Goal: Task Accomplishment & Management: Use online tool/utility

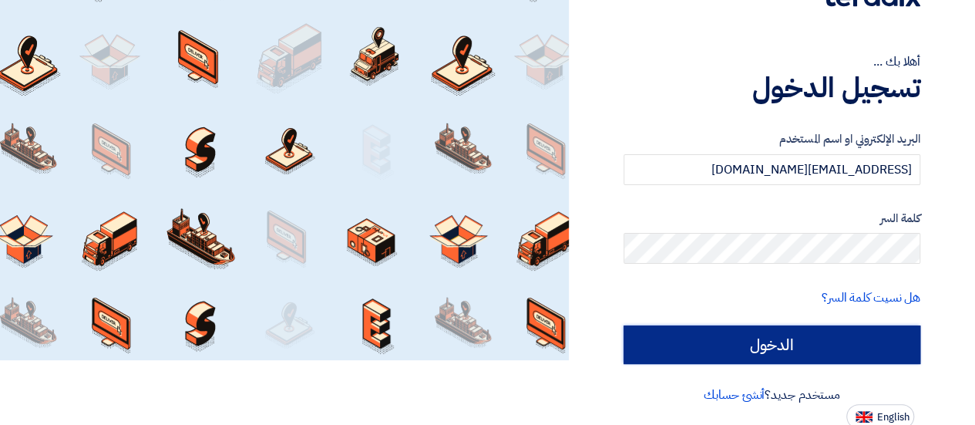
click at [726, 338] on input "الدخول" at bounding box center [772, 344] width 297 height 39
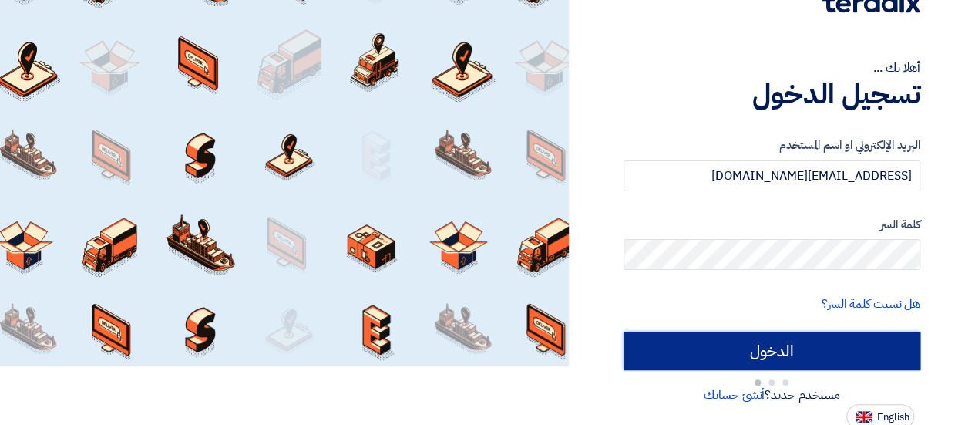
scroll to position [62, 0]
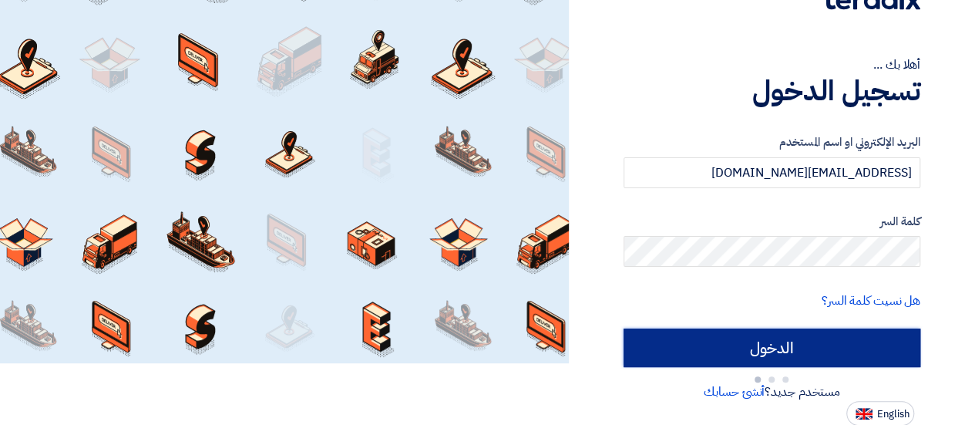
type input "Sign in"
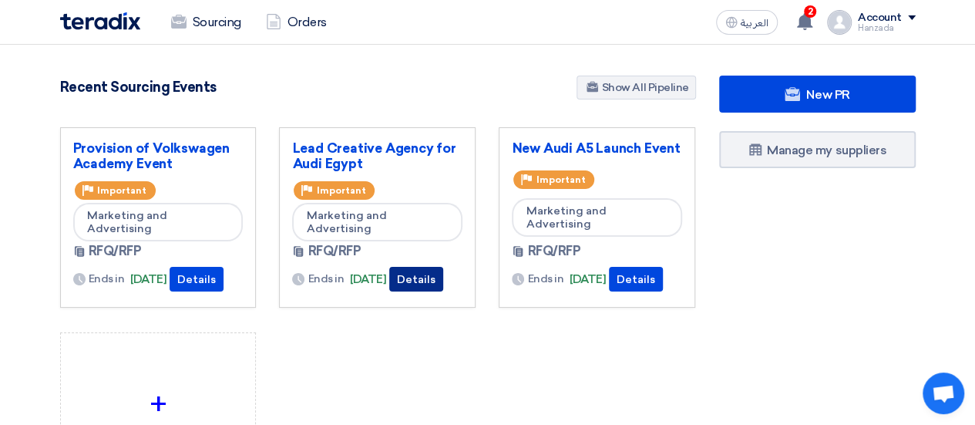
click at [421, 273] on button "Details" at bounding box center [416, 279] width 54 height 25
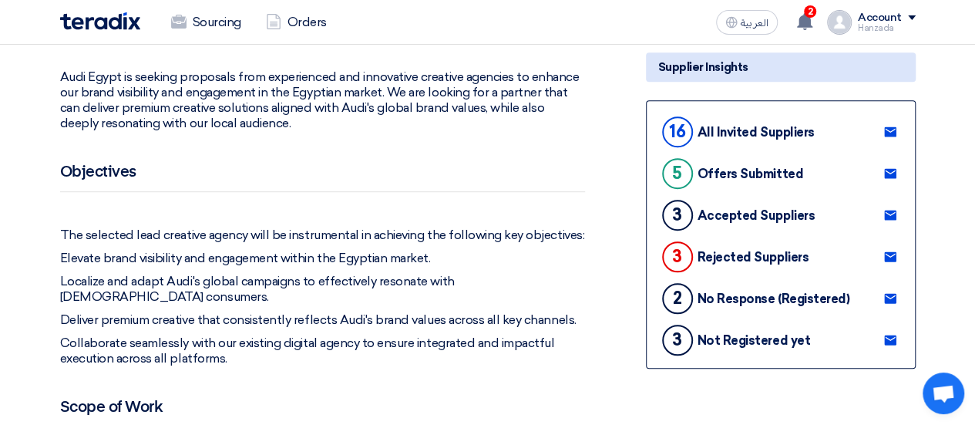
scroll to position [392, 0]
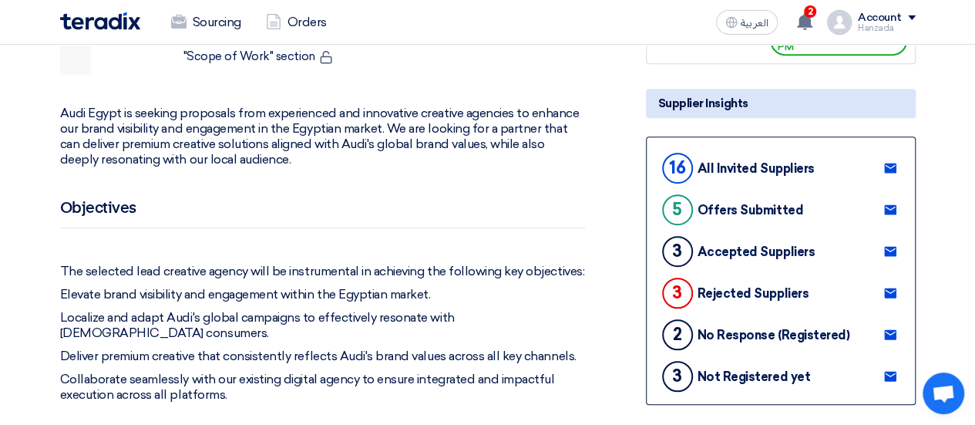
click at [888, 209] on use at bounding box center [891, 210] width 12 height 10
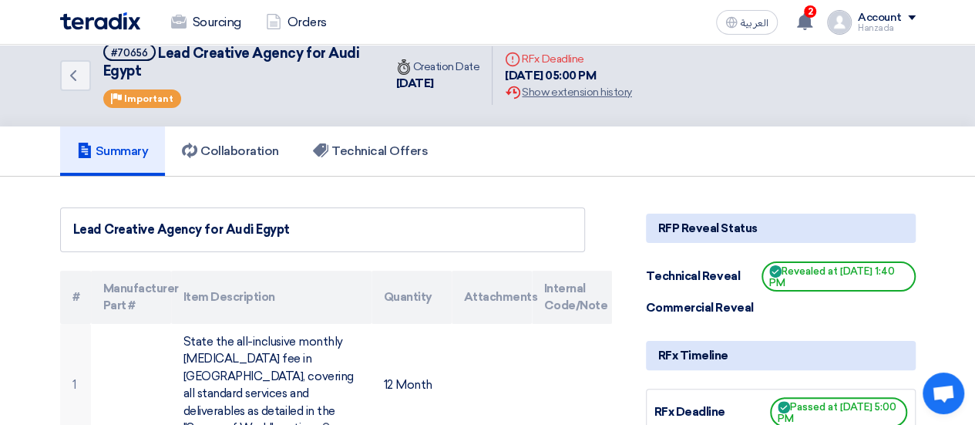
scroll to position [0, 0]
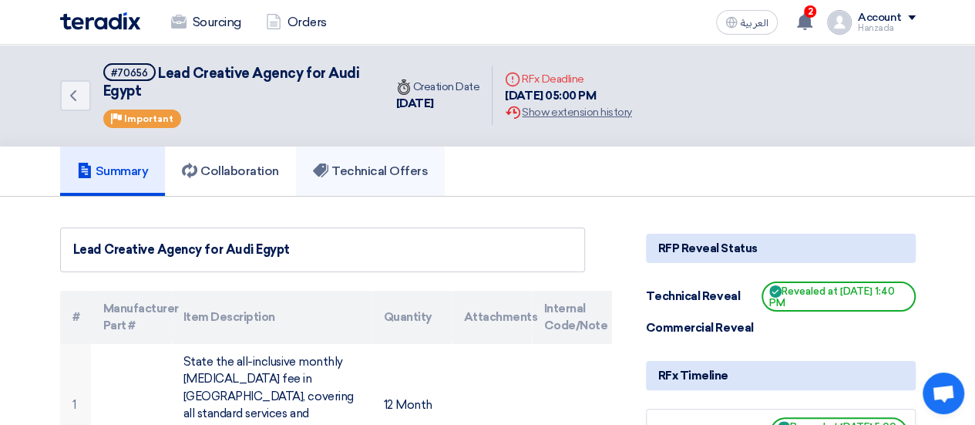
click at [369, 170] on h5 "Technical Offers" at bounding box center [370, 170] width 115 height 15
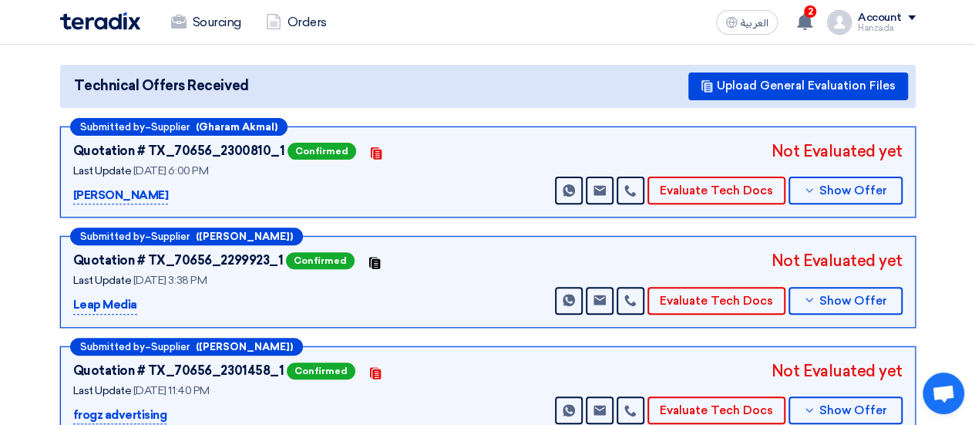
scroll to position [165, 0]
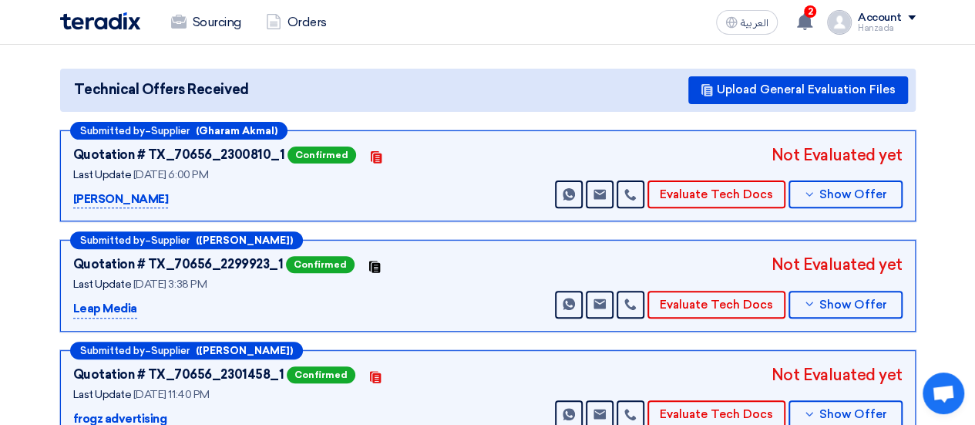
click at [83, 199] on p "[PERSON_NAME]" at bounding box center [121, 199] width 96 height 19
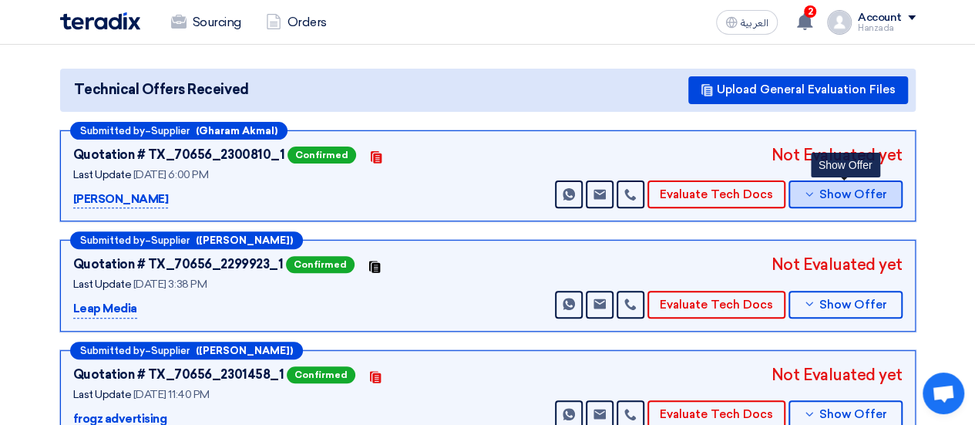
click at [834, 193] on span "Show Offer" at bounding box center [854, 195] width 68 height 12
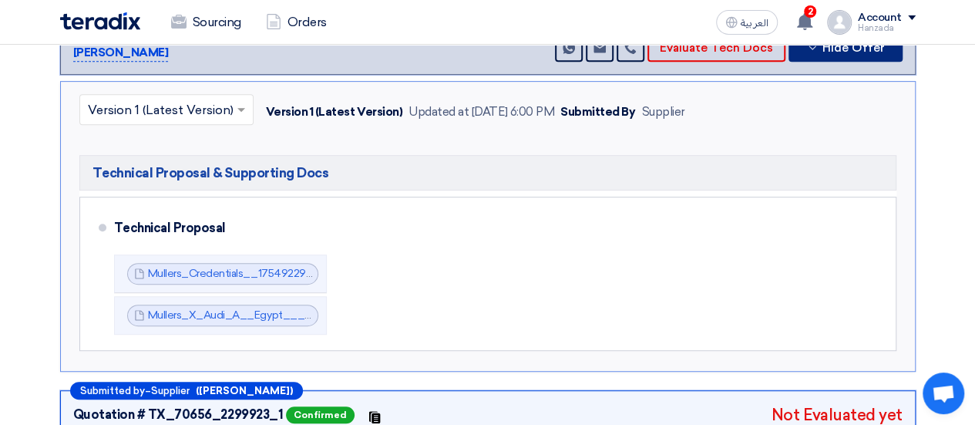
scroll to position [322, 0]
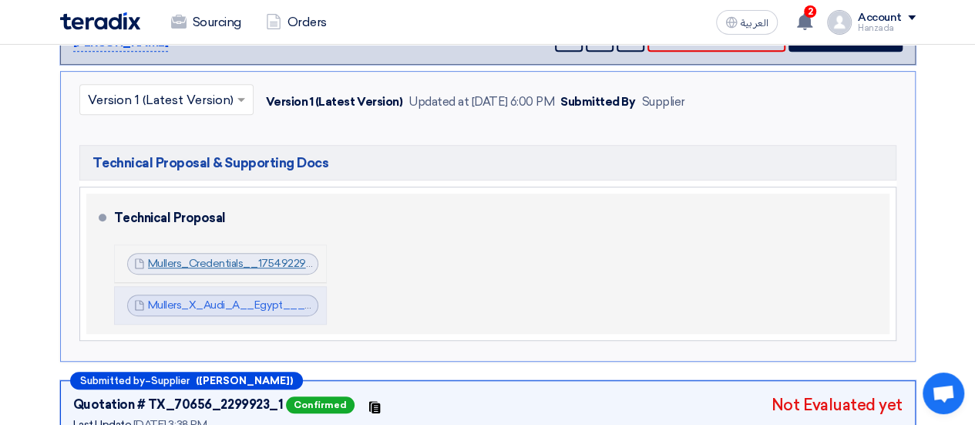
click at [290, 260] on link "Mullers_Credentials__1754922901932.pdf" at bounding box center [251, 263] width 206 height 13
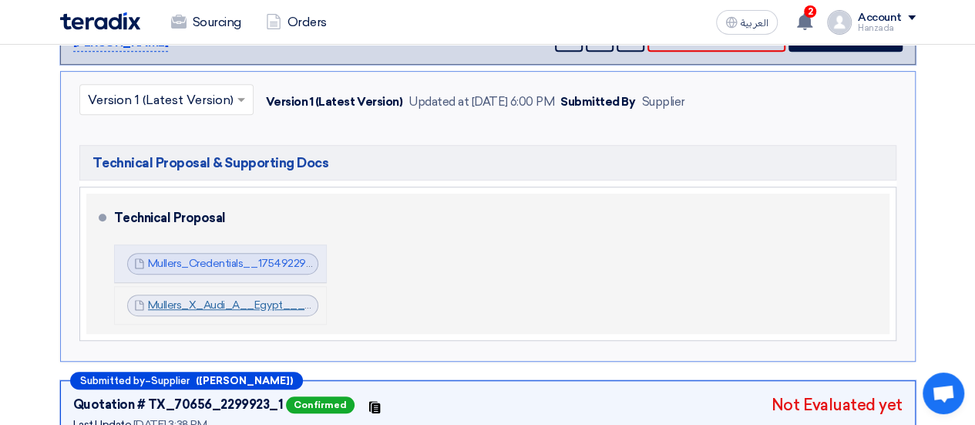
click at [275, 305] on link "Mullers_X_Audi_A__Egypt___1754924036958.pdf" at bounding box center [276, 304] width 257 height 13
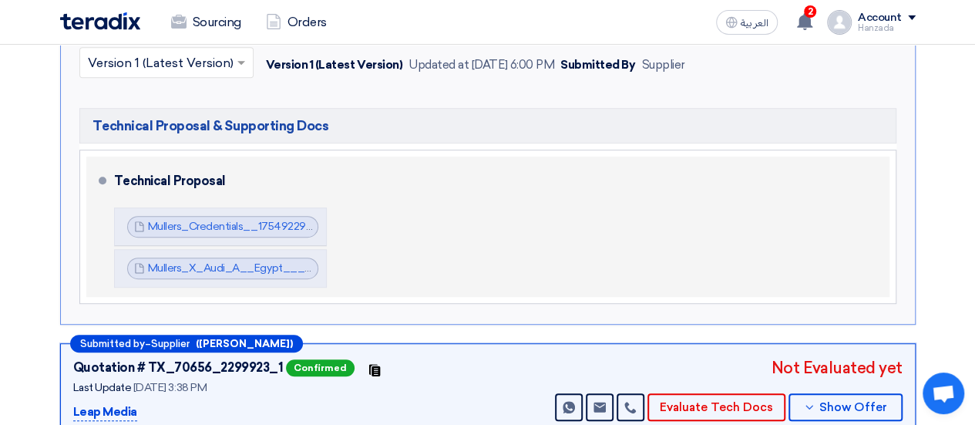
scroll to position [360, 0]
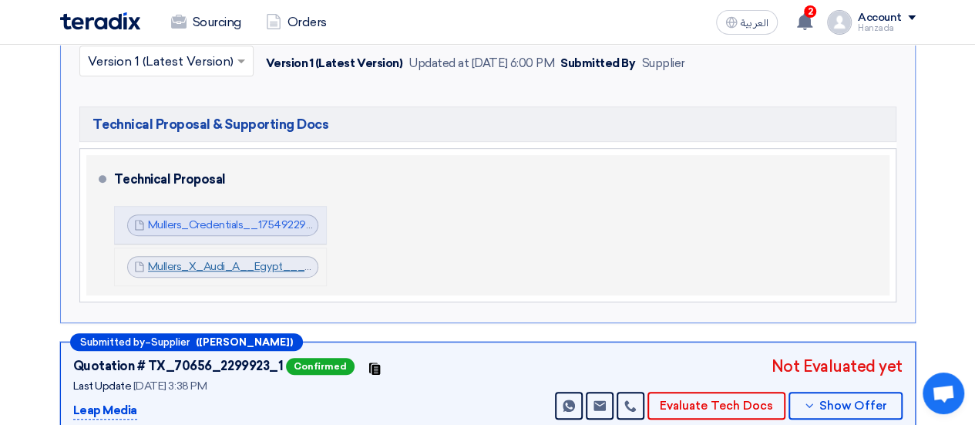
click at [250, 266] on link "Mullers_X_Audi_A__Egypt___1754924036958.pdf" at bounding box center [276, 266] width 257 height 13
